Goal: Task Accomplishment & Management: Manage account settings

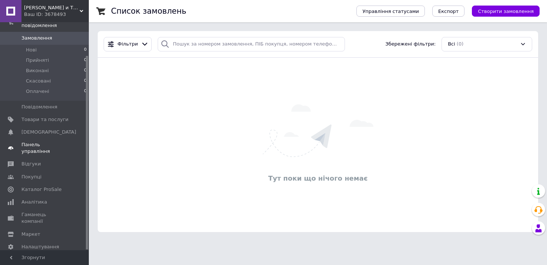
scroll to position [39, 0]
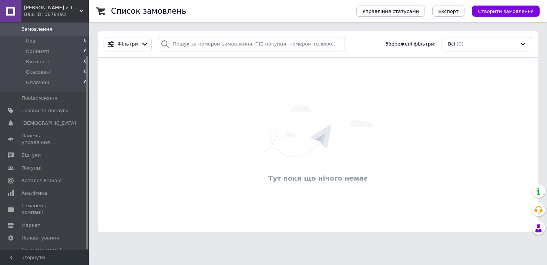
click at [47, 9] on span "[PERSON_NAME] и Татка" at bounding box center [52, 7] width 56 height 7
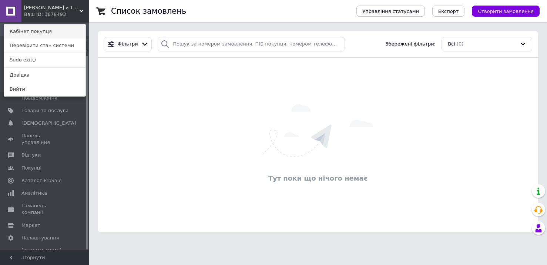
click at [45, 34] on link "Кабінет покупця" at bounding box center [44, 31] width 81 height 14
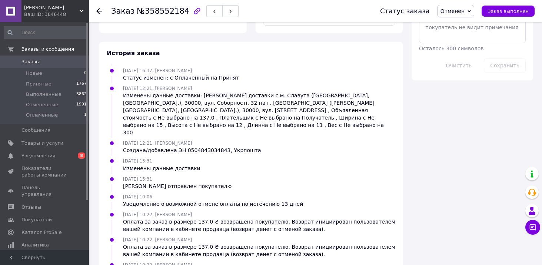
scroll to position [50, 0]
click at [55, 9] on span "Nelly" at bounding box center [52, 7] width 56 height 7
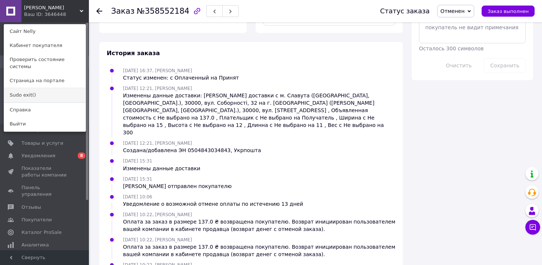
click at [28, 88] on link "Sudo exit()" at bounding box center [44, 95] width 81 height 14
